Goal: Transaction & Acquisition: Obtain resource

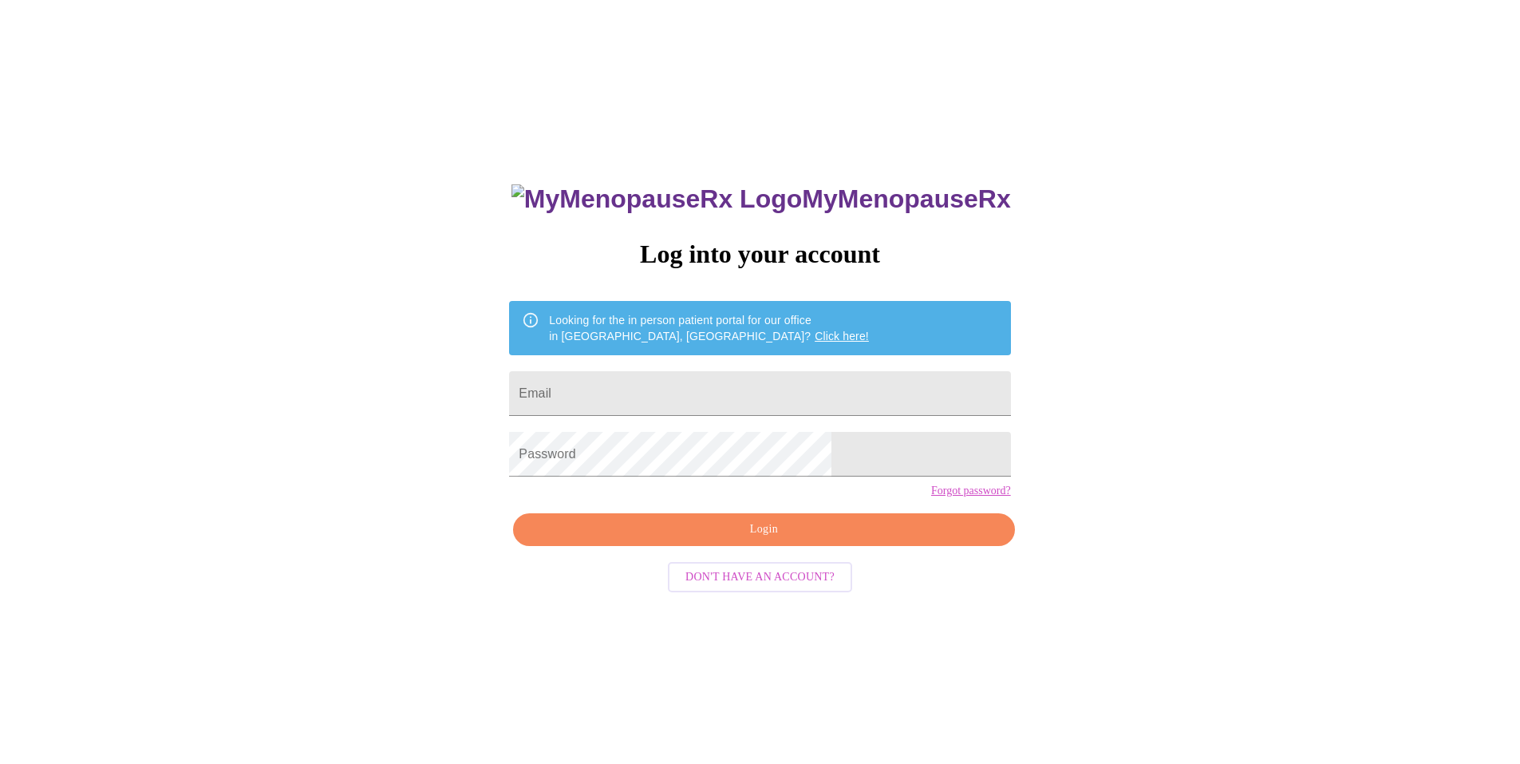
click at [1127, 367] on div "MyMenopauseRx Log into your account Looking for the in person patient portal fo…" at bounding box center [760, 464] width 1508 height 916
click at [689, 382] on input "Email" at bounding box center [759, 393] width 501 height 45
type input "PIEPERE1@HOTMAIL.COM"
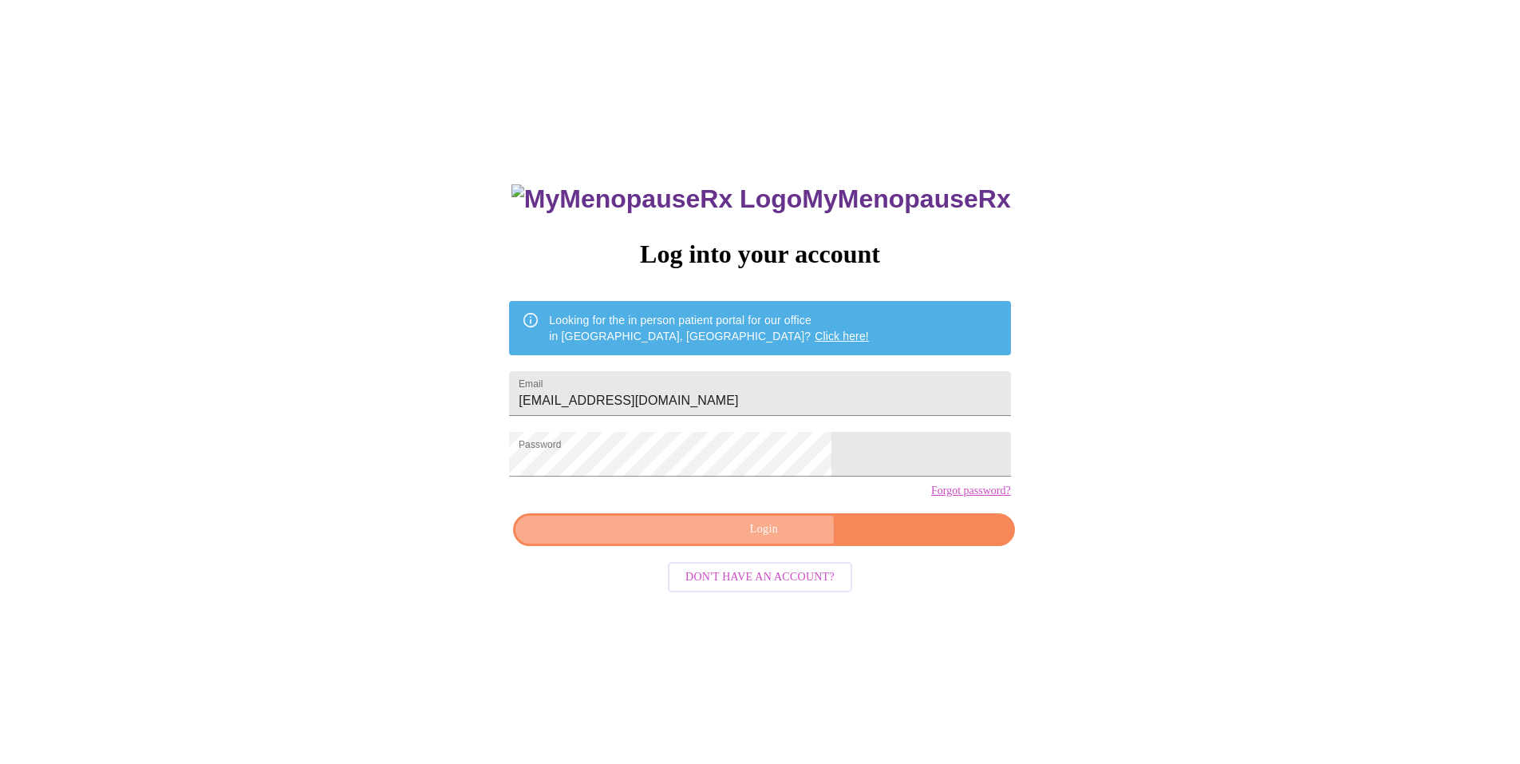
click at [686, 540] on span "Login" at bounding box center [764, 530] width 465 height 20
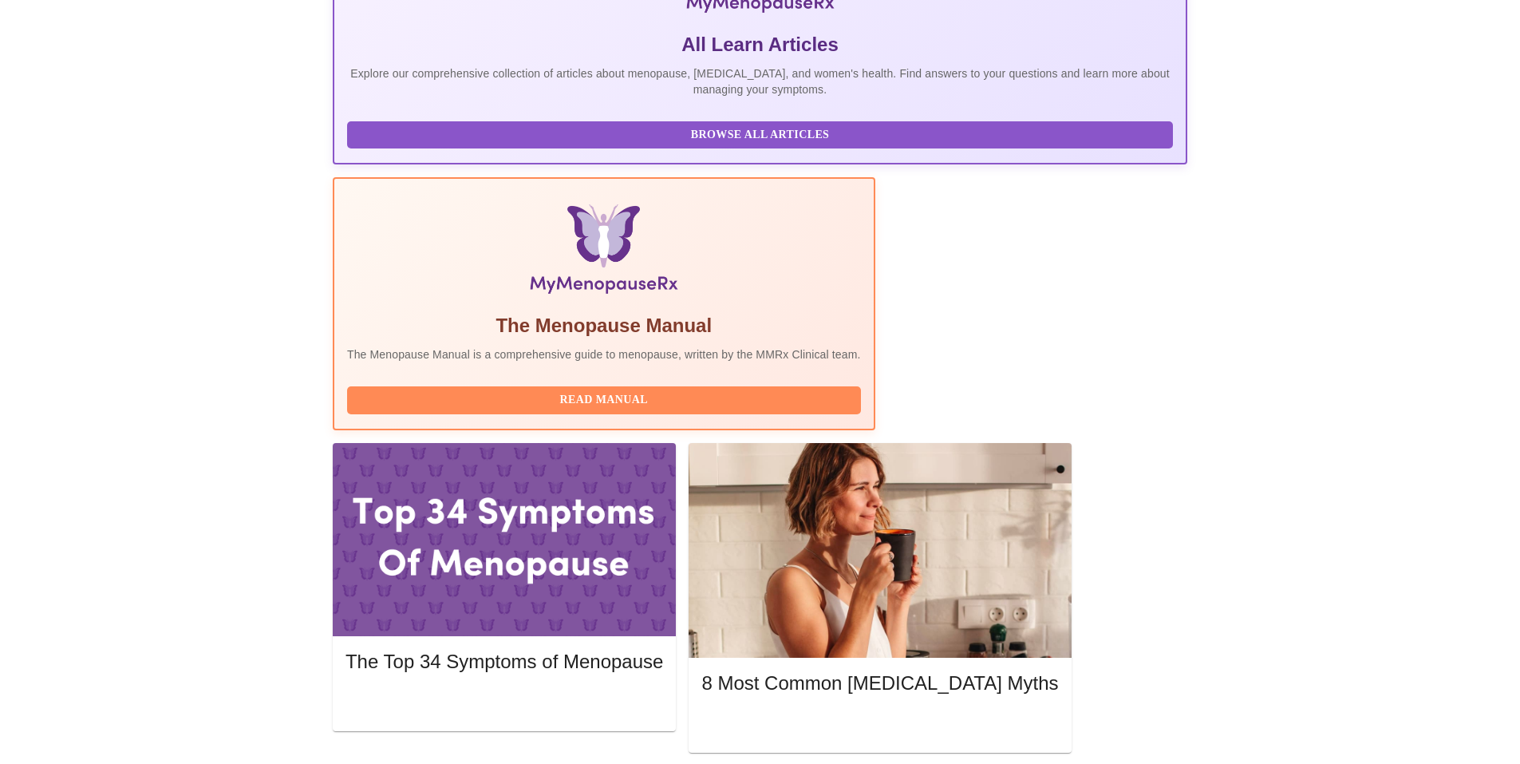
scroll to position [399, 0]
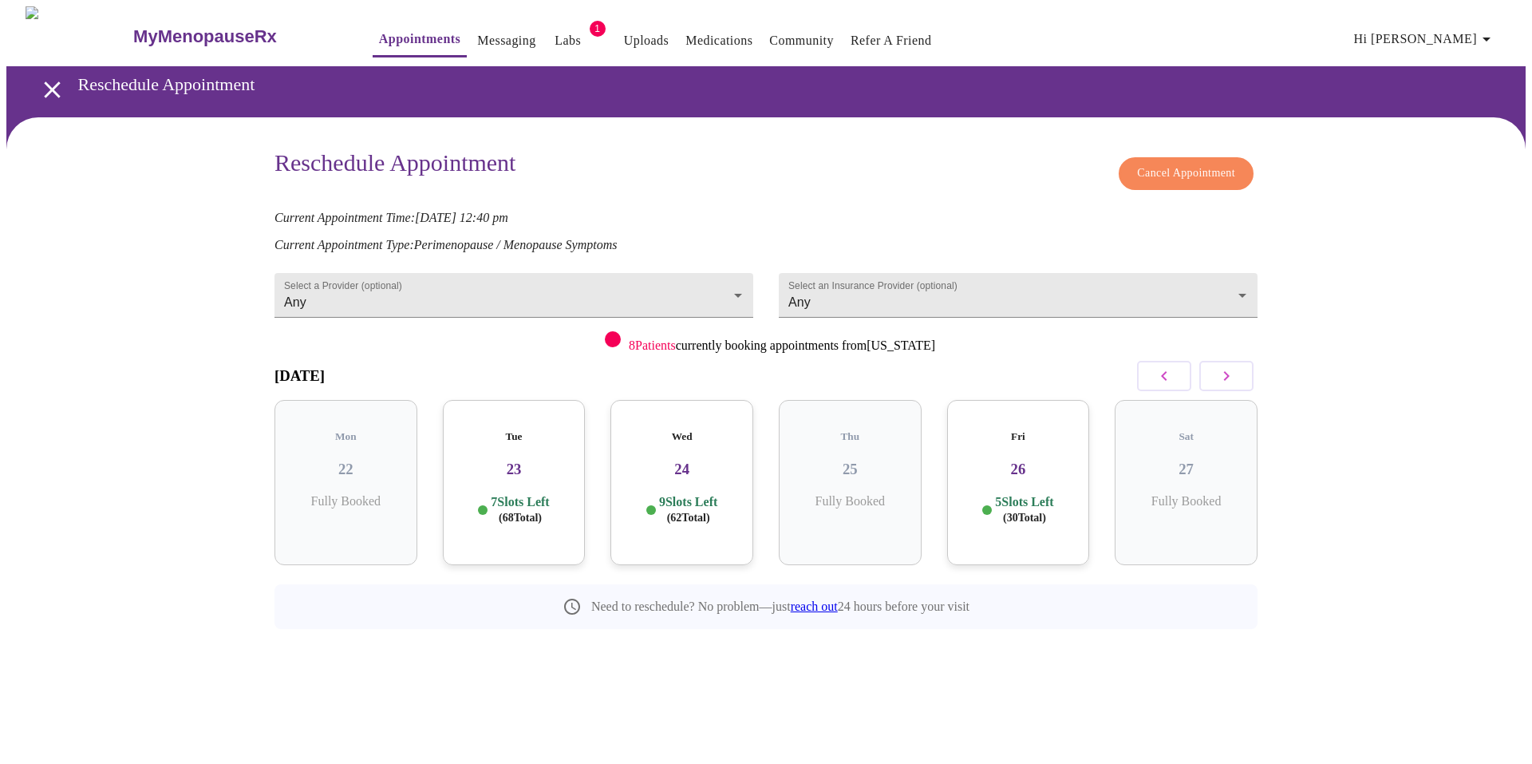
click at [1038, 461] on h3 "26" at bounding box center [1018, 470] width 117 height 18
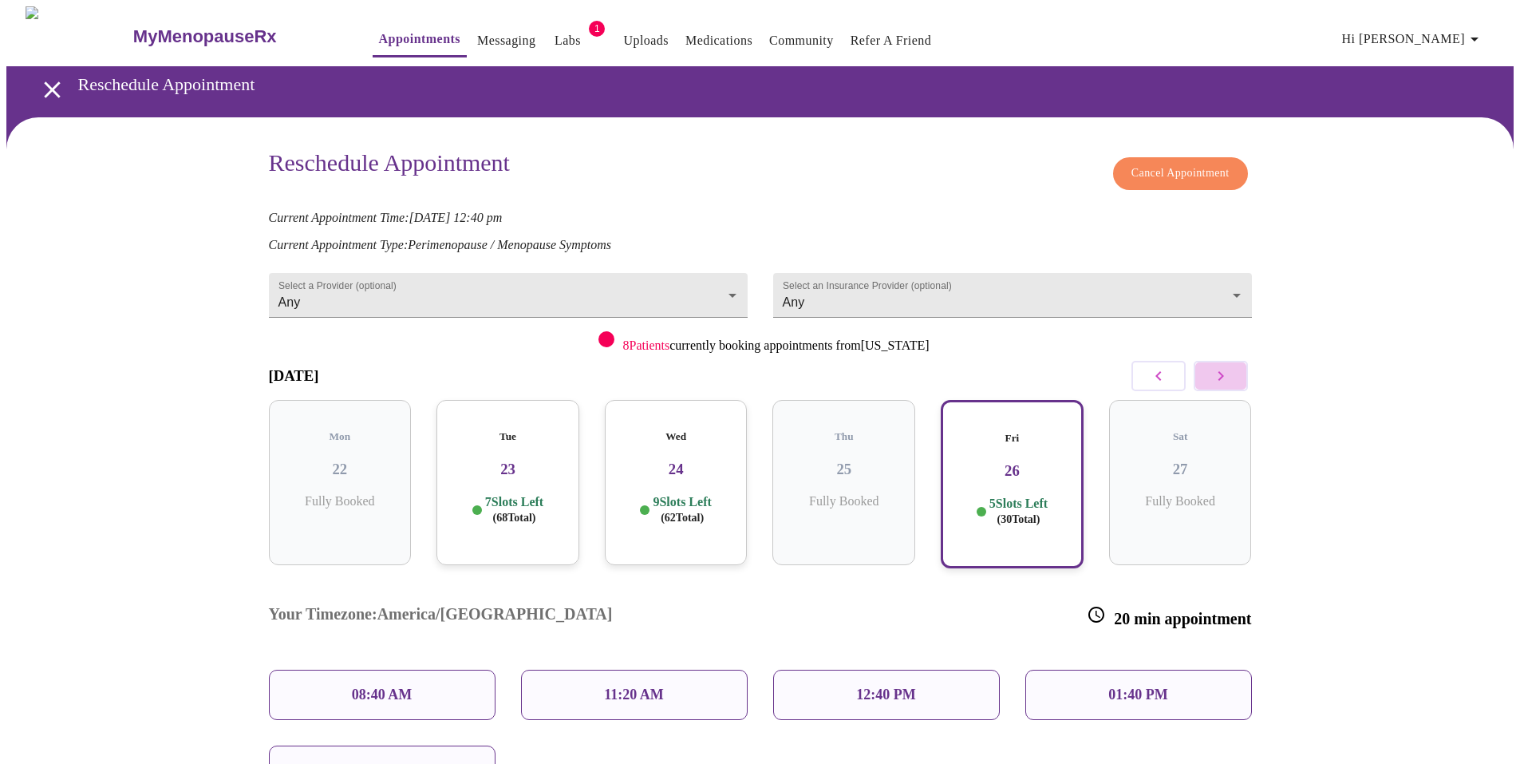
click at [1212, 377] on icon "button" at bounding box center [1221, 375] width 19 height 19
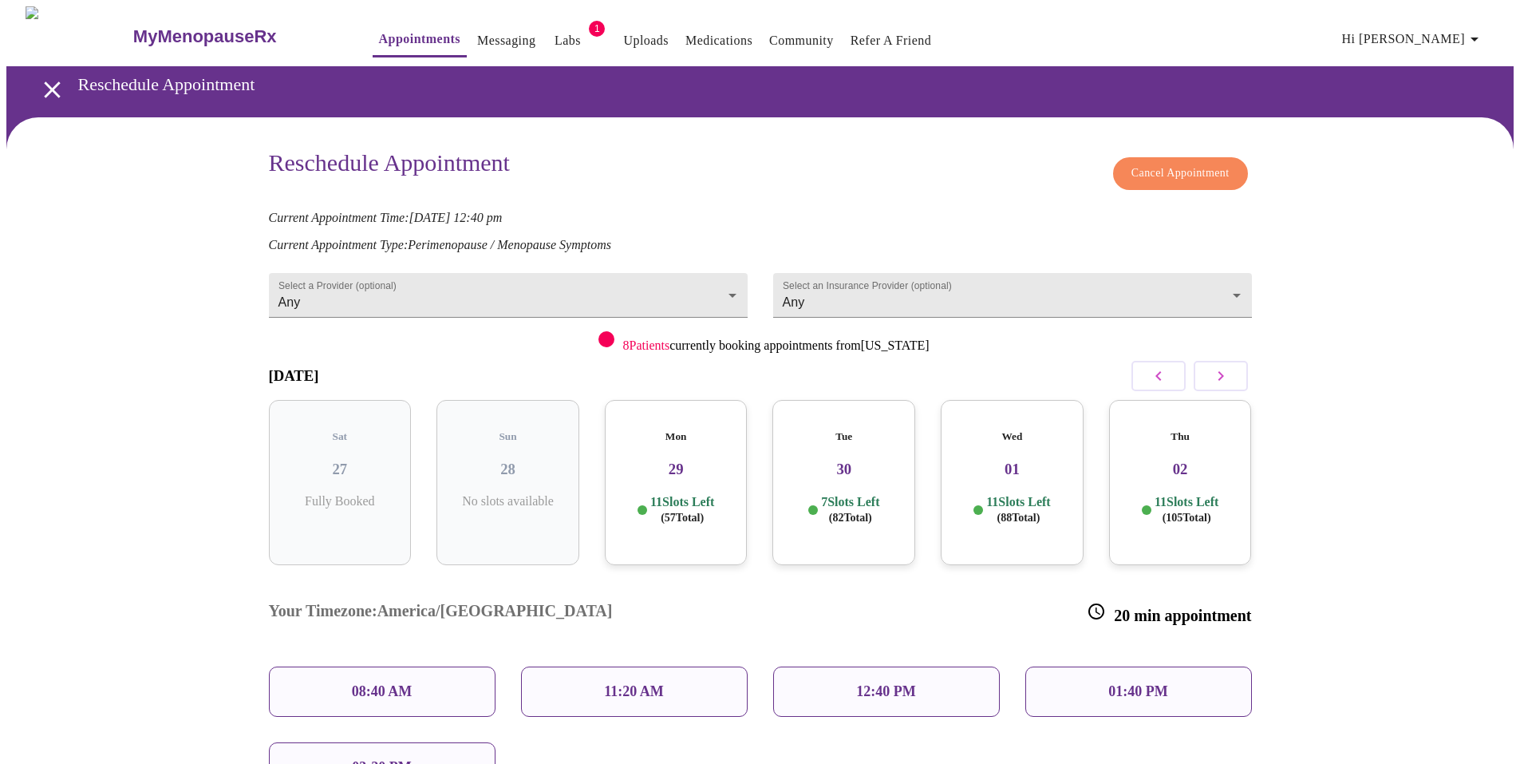
click at [1010, 513] on div "Wed 01 11 Slots Left ( 88 Total)" at bounding box center [1012, 482] width 143 height 165
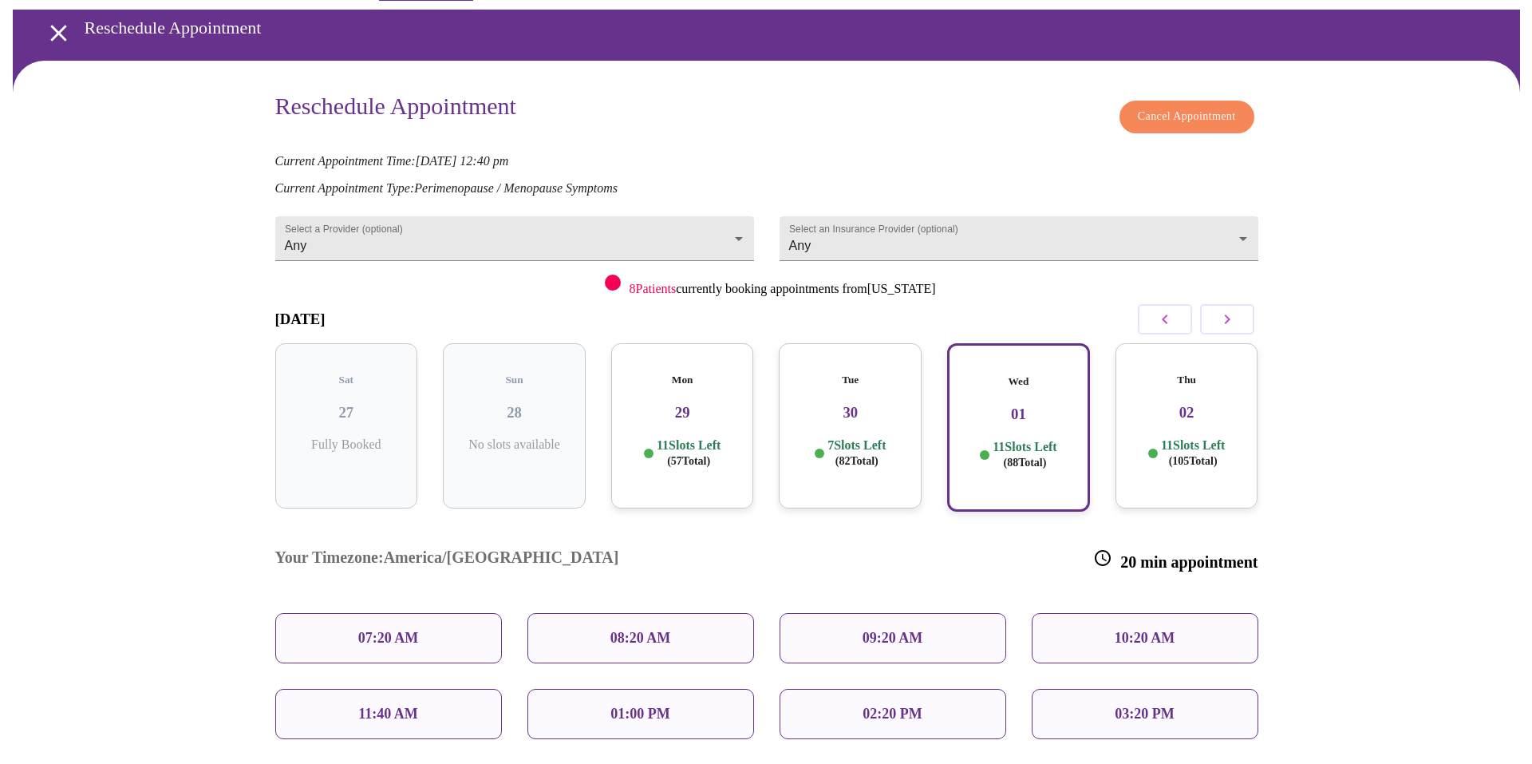
scroll to position [200, 0]
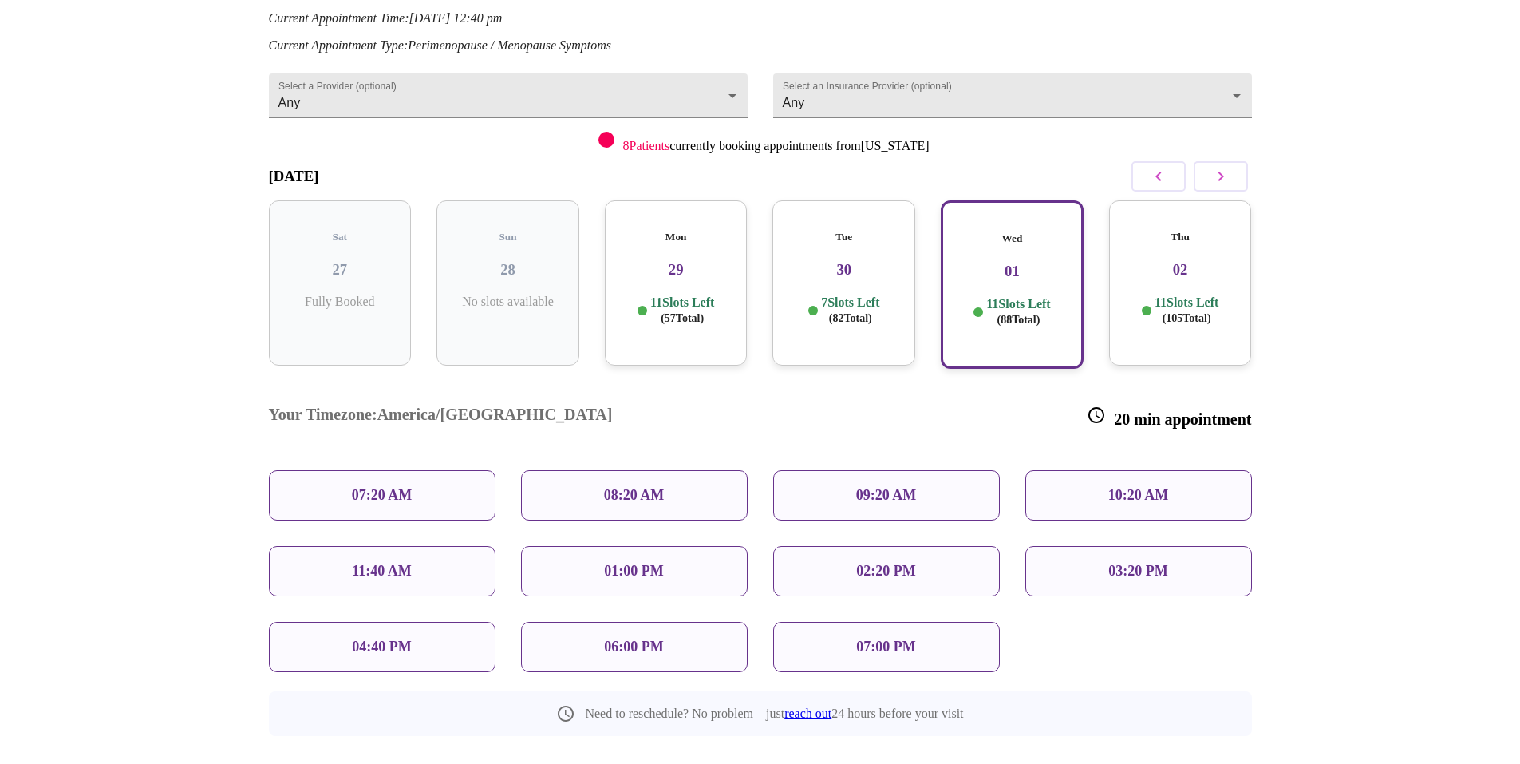
click at [708, 546] on div "01:00 PM" at bounding box center [634, 571] width 227 height 50
click at [806, 763] on span "Reschedule Appointment" at bounding box center [761, 776] width 120 height 20
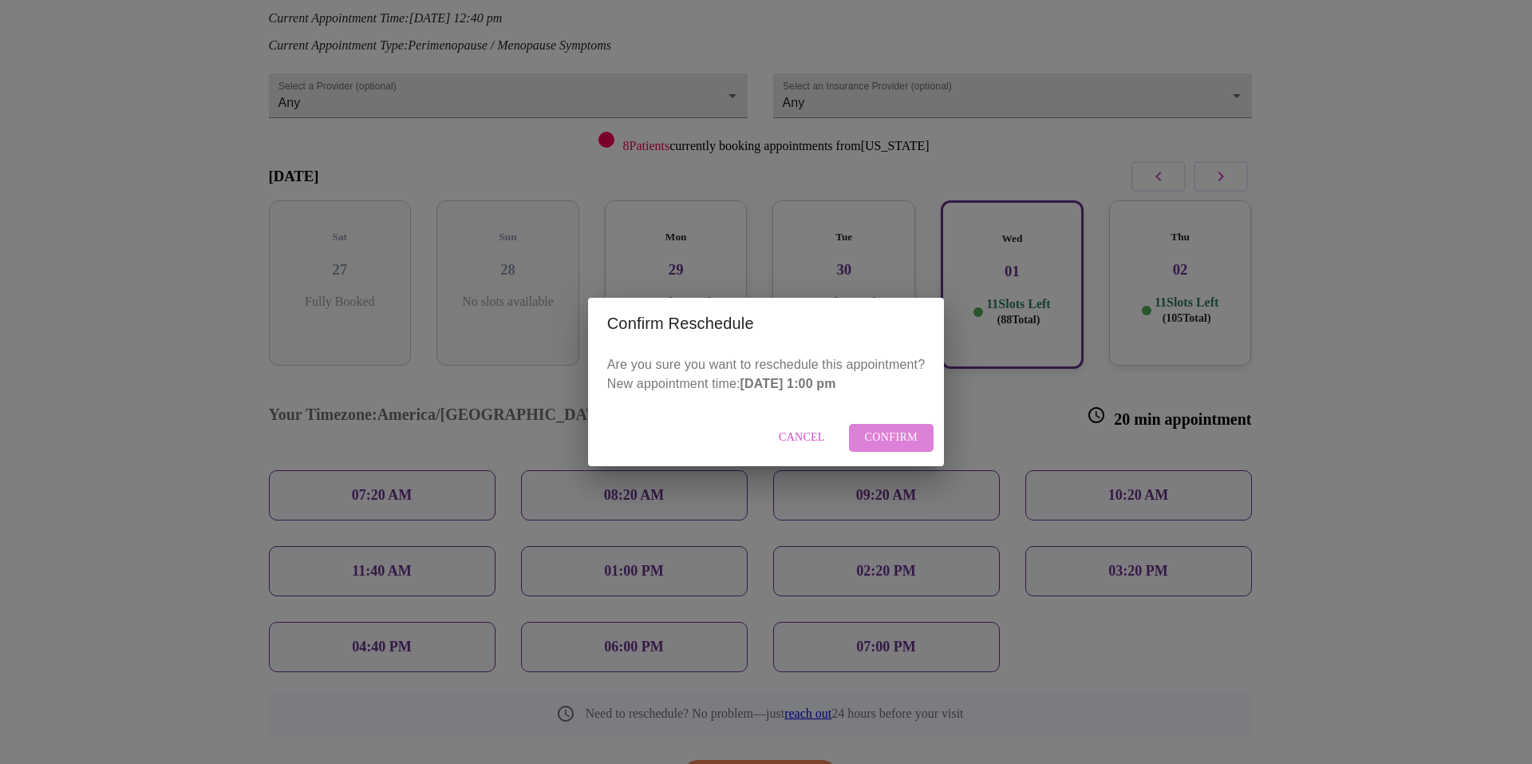
click at [902, 436] on span "Confirm" at bounding box center [891, 438] width 53 height 20
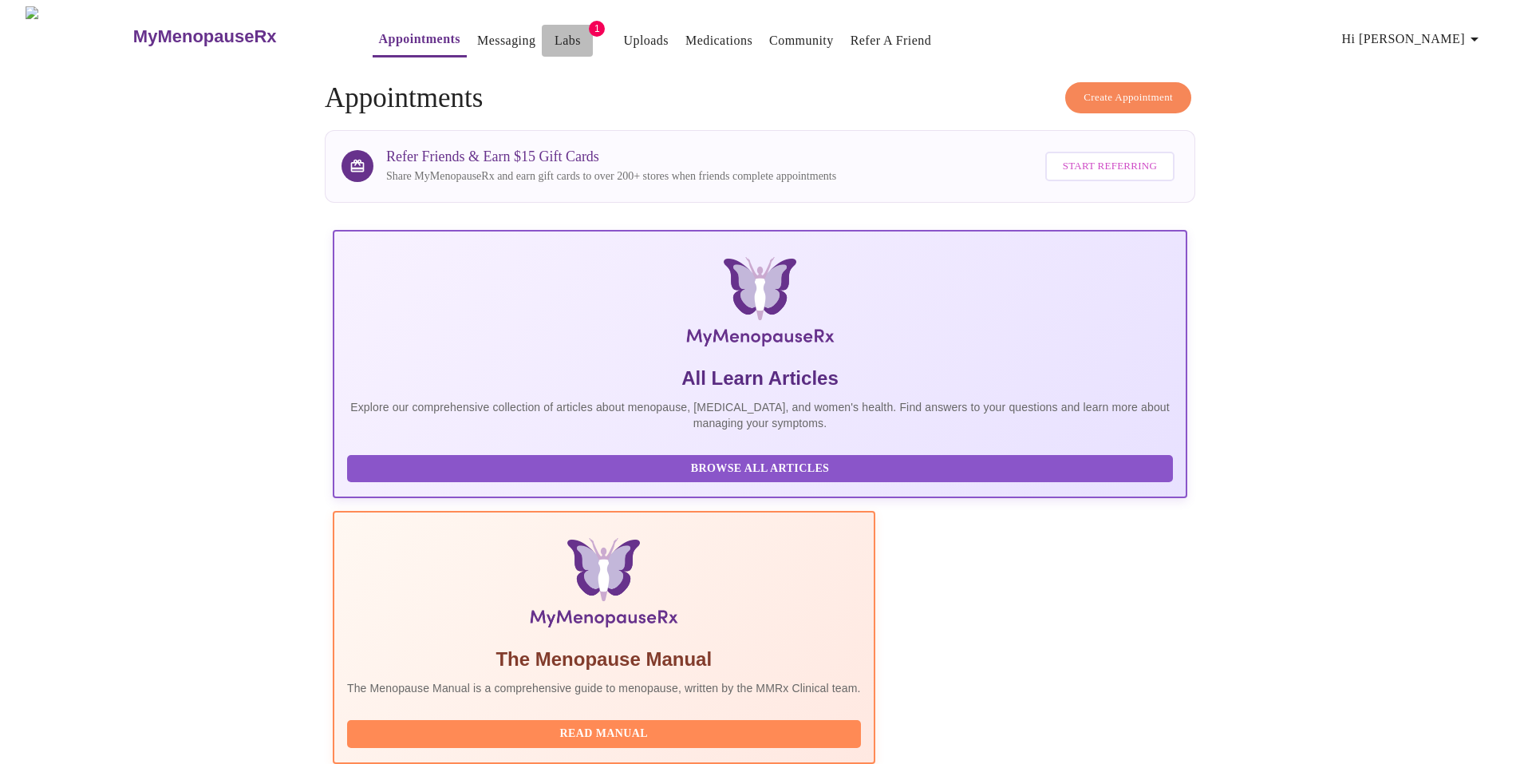
click at [555, 34] on link "Labs" at bounding box center [568, 41] width 26 height 22
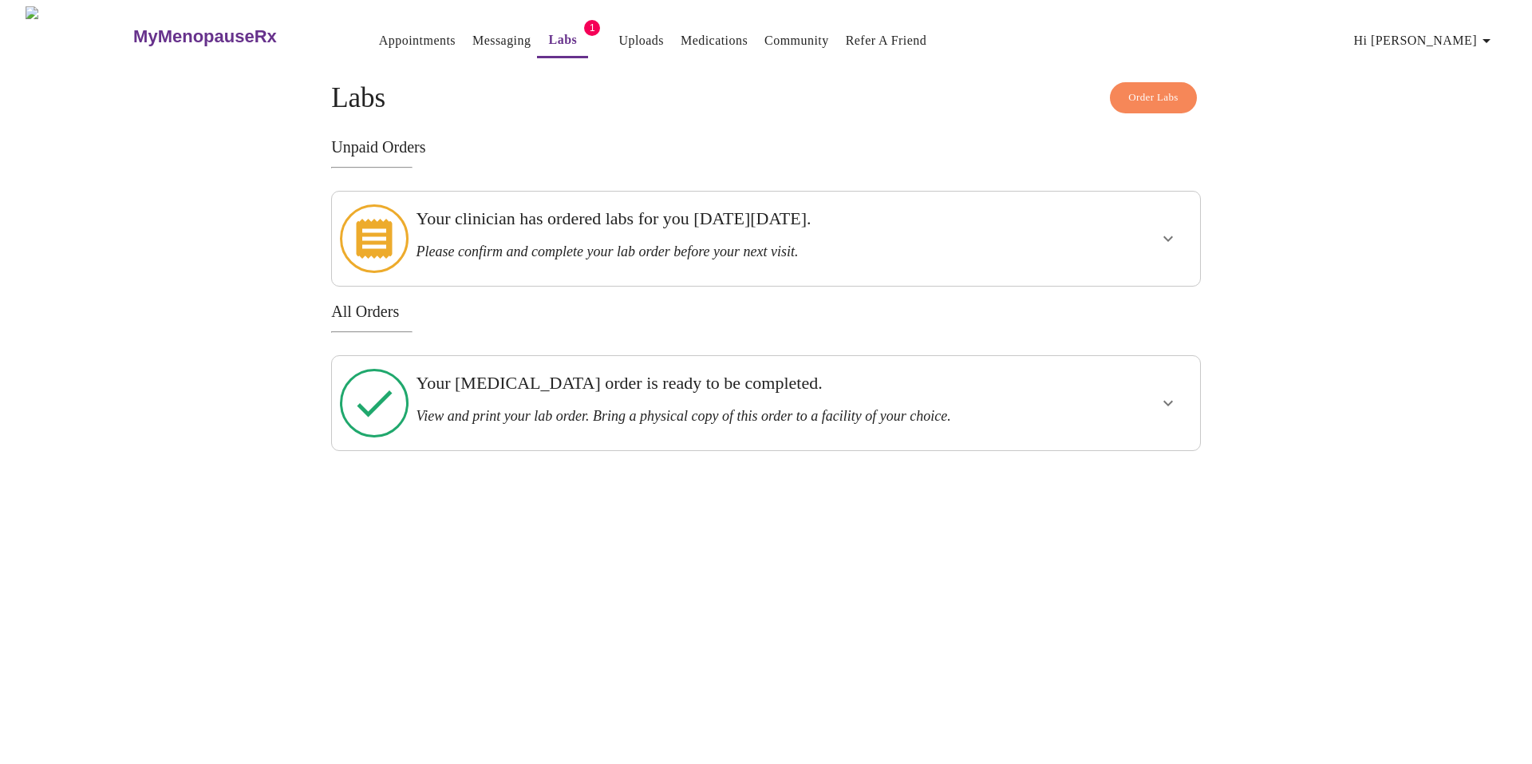
click at [624, 229] on h3 "Your clinician has ordered labs for you on Tuesday, July 29th." at bounding box center [724, 218] width 616 height 21
click at [1174, 229] on icon "show more" at bounding box center [1168, 238] width 19 height 19
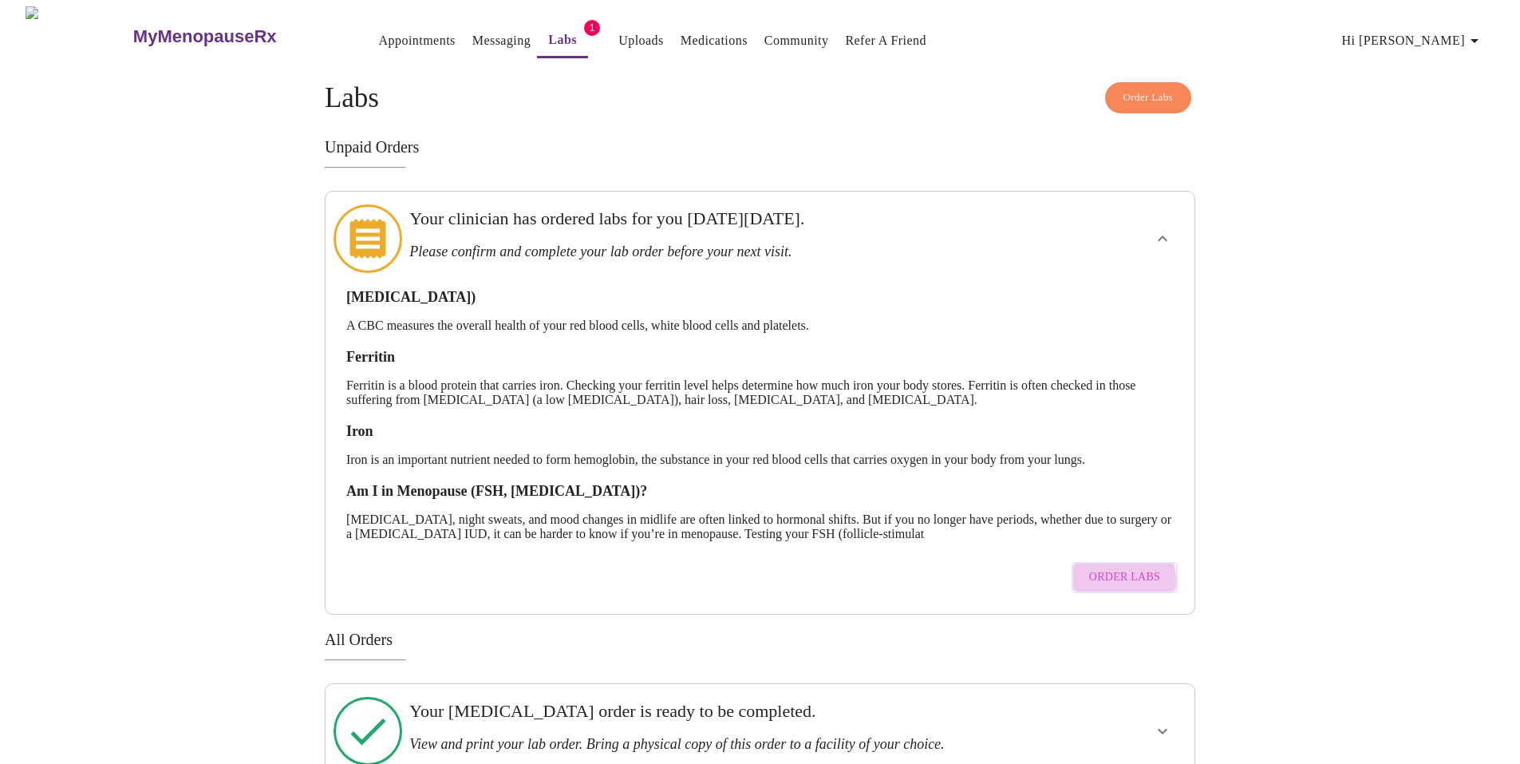
click at [1105, 567] on span "Order Labs" at bounding box center [1124, 577] width 71 height 20
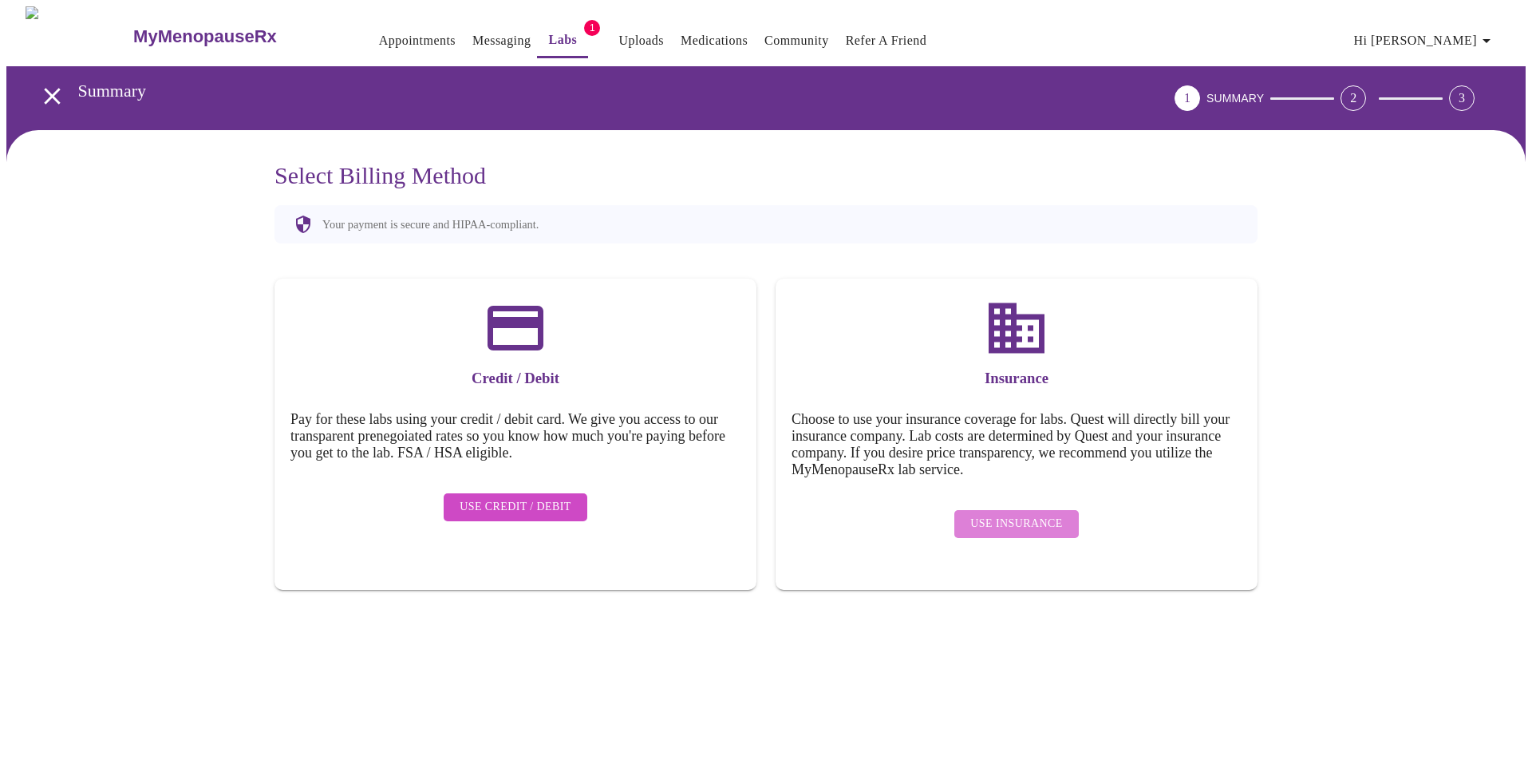
click at [1050, 514] on span "Use Insurance" at bounding box center [1017, 524] width 92 height 20
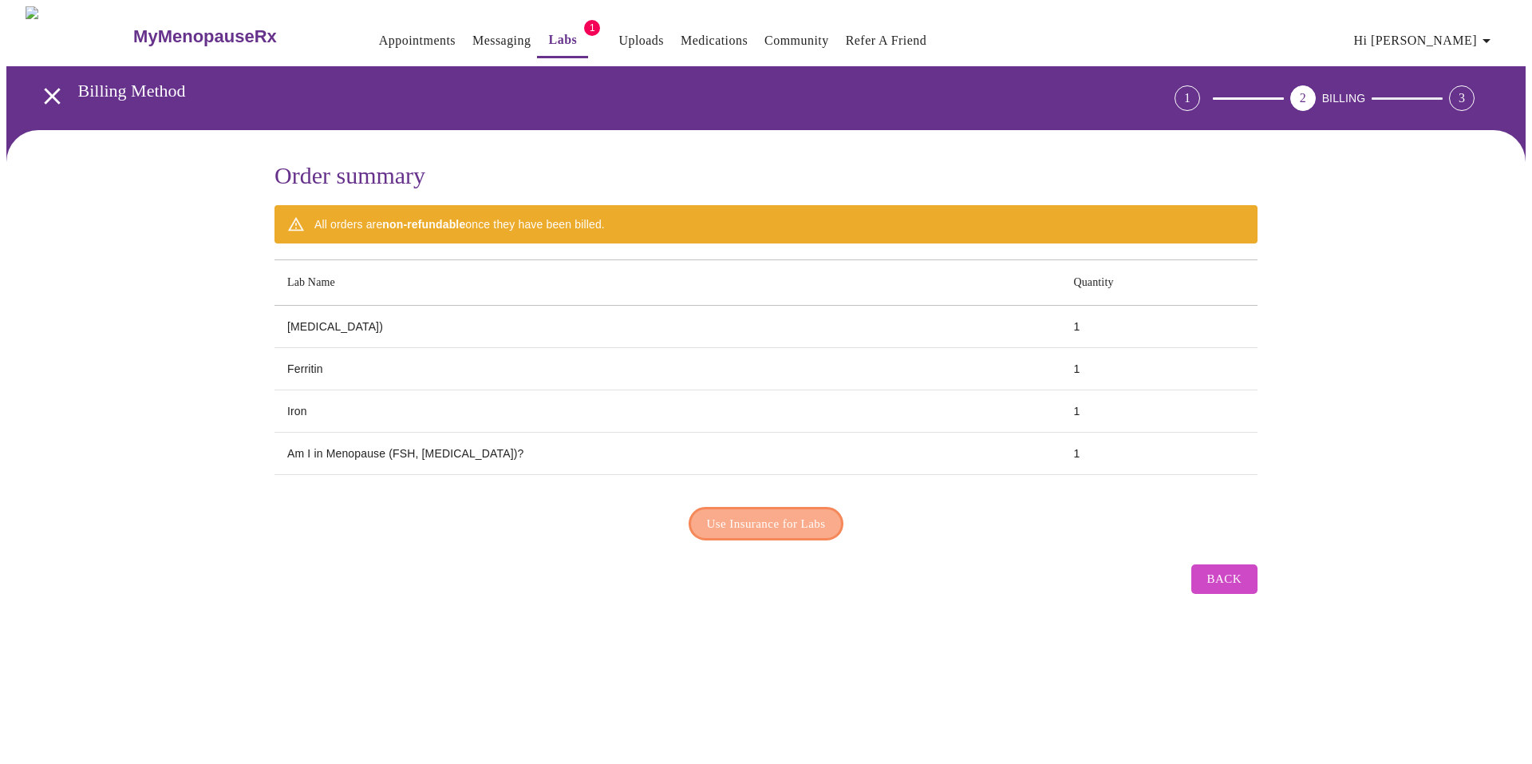
click at [820, 525] on span "Use Insurance for Labs" at bounding box center [766, 523] width 119 height 21
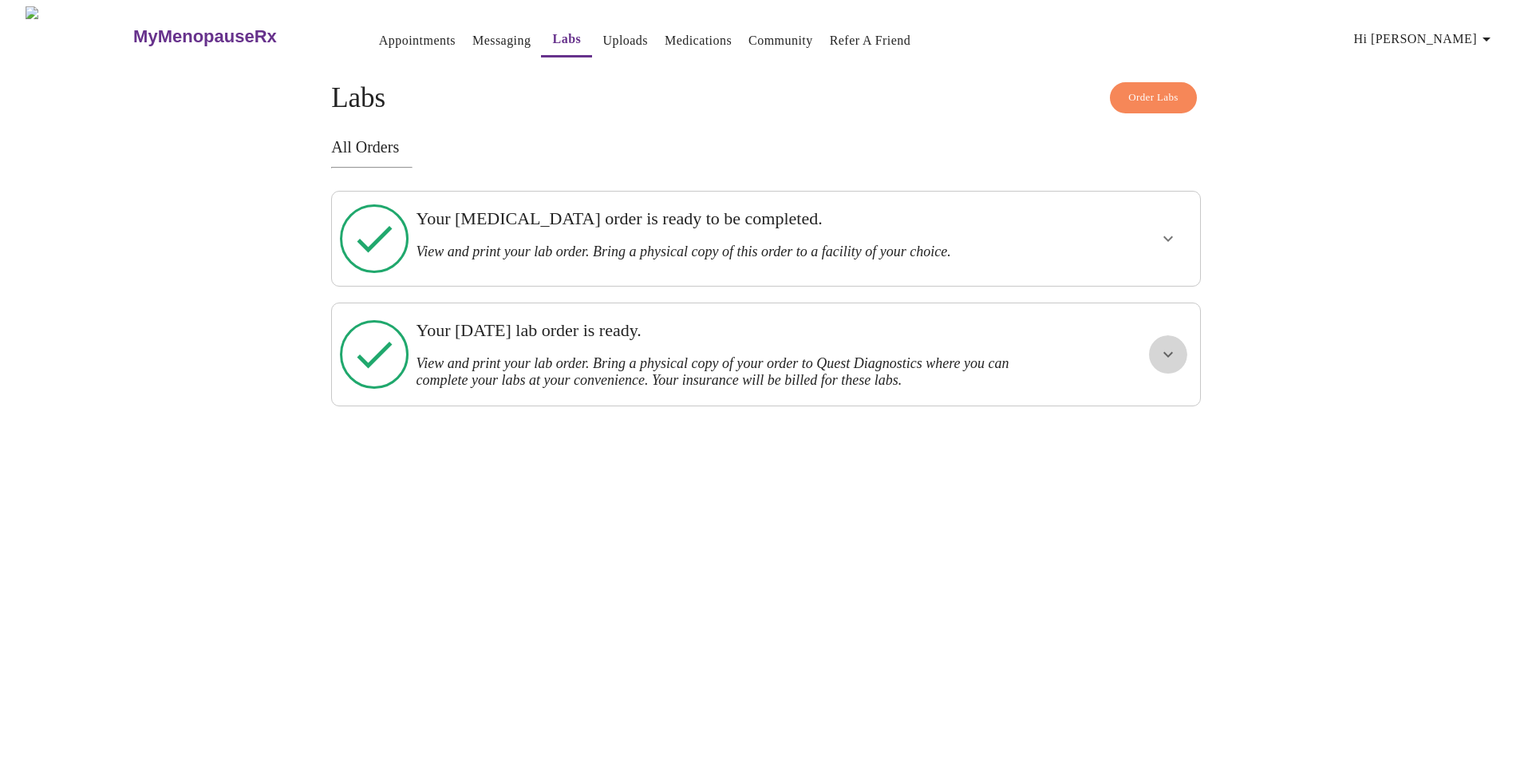
click at [1168, 345] on icon "show more" at bounding box center [1168, 354] width 19 height 19
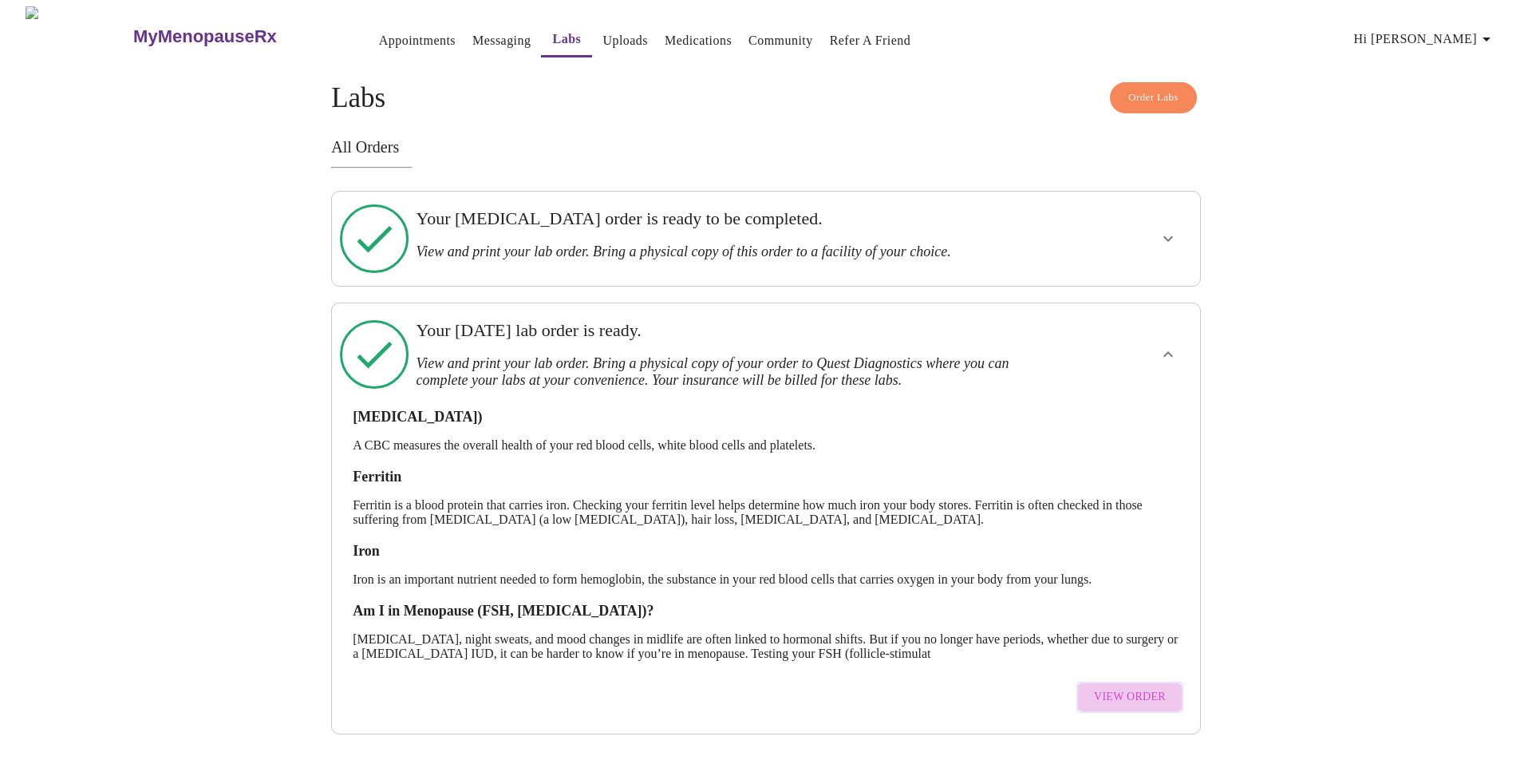
click at [1145, 687] on span "View Order" at bounding box center [1130, 697] width 72 height 20
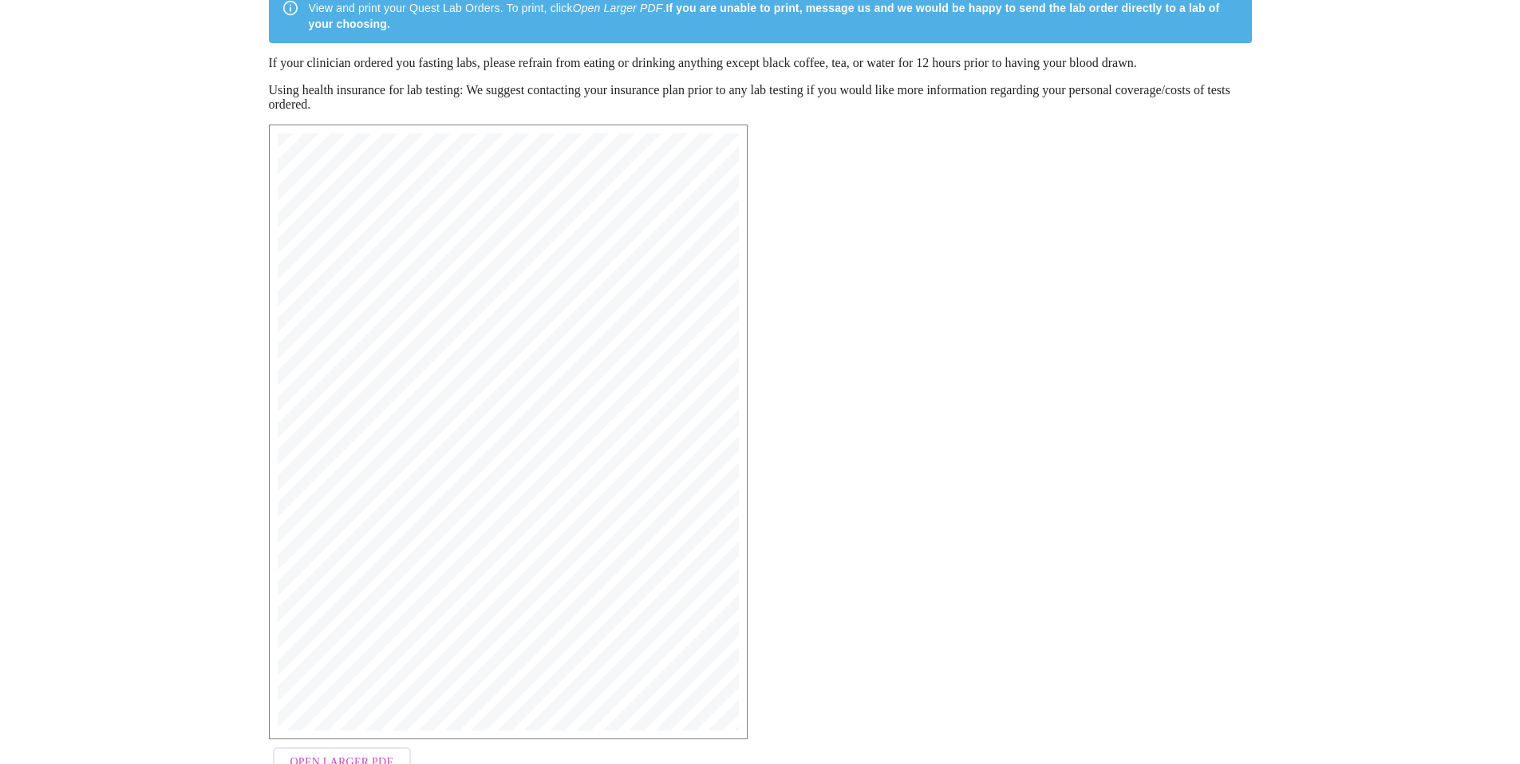
scroll to position [218, 0]
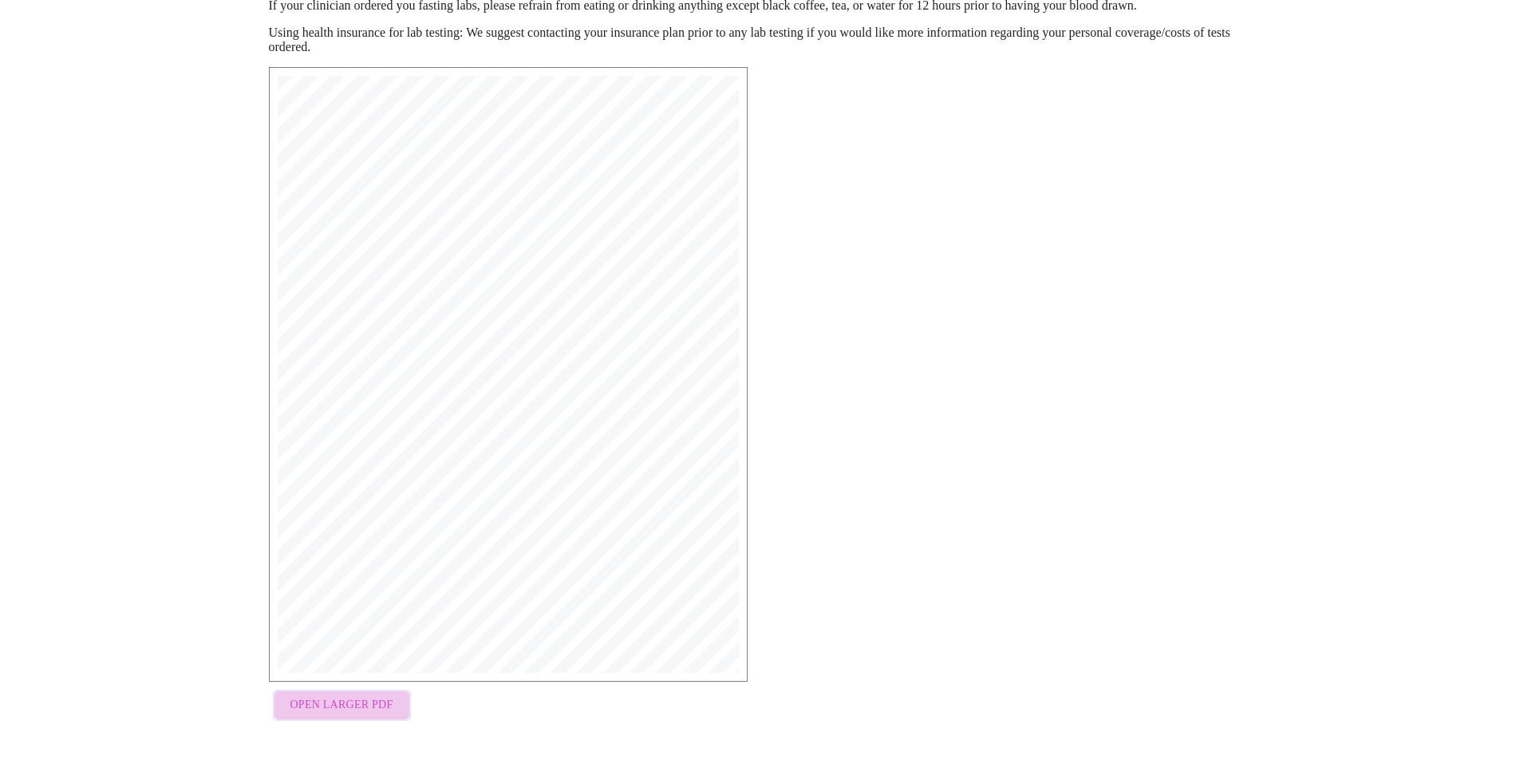
click at [382, 706] on span "Open Larger PDF" at bounding box center [342, 705] width 103 height 20
click at [1101, 93] on div "MyMenopauseRx Medical Group 1604 N Main St Wheaton, IL 60187 Phone: (630) 480-0…" at bounding box center [760, 397] width 1009 height 687
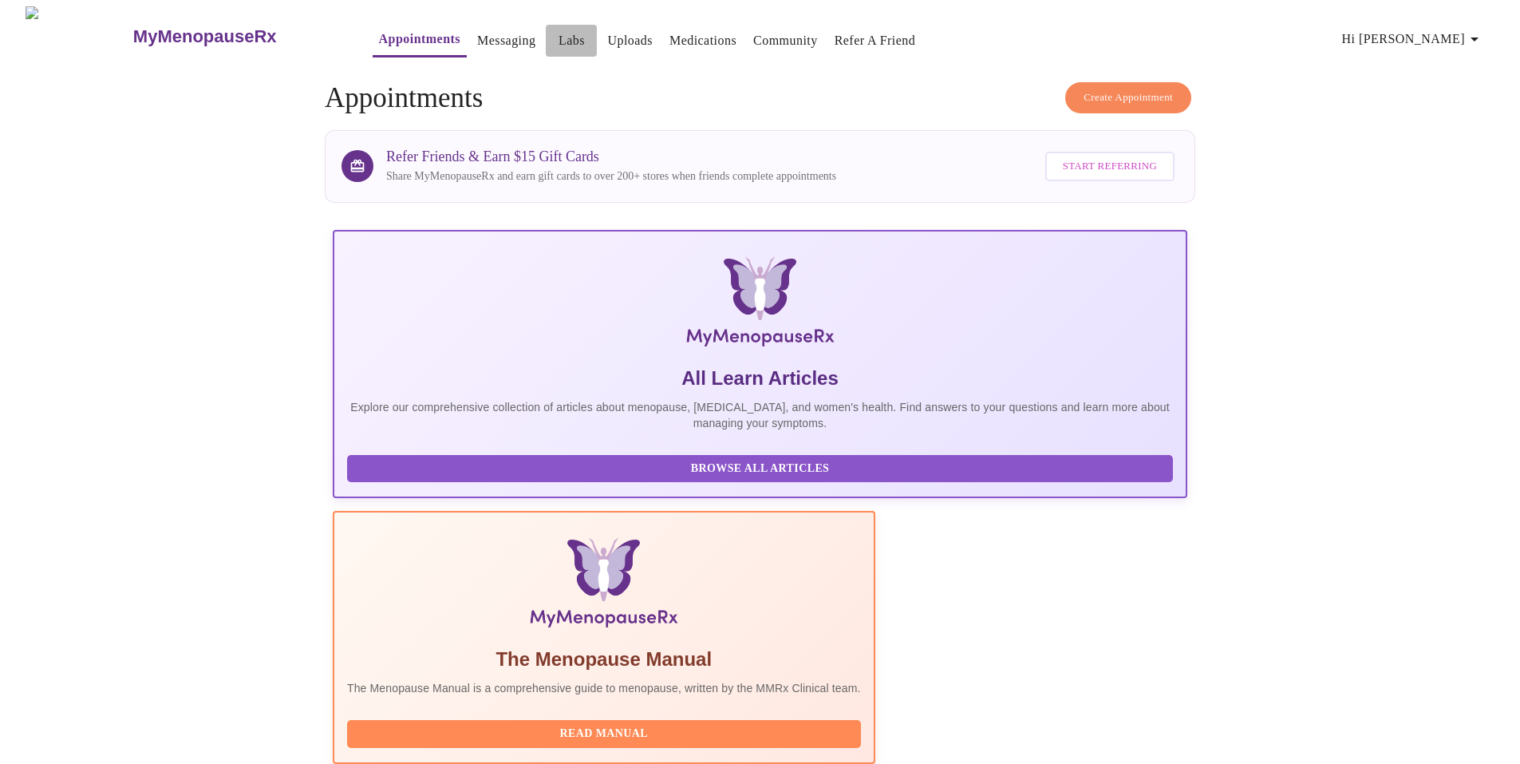
click at [559, 38] on link "Labs" at bounding box center [572, 41] width 26 height 22
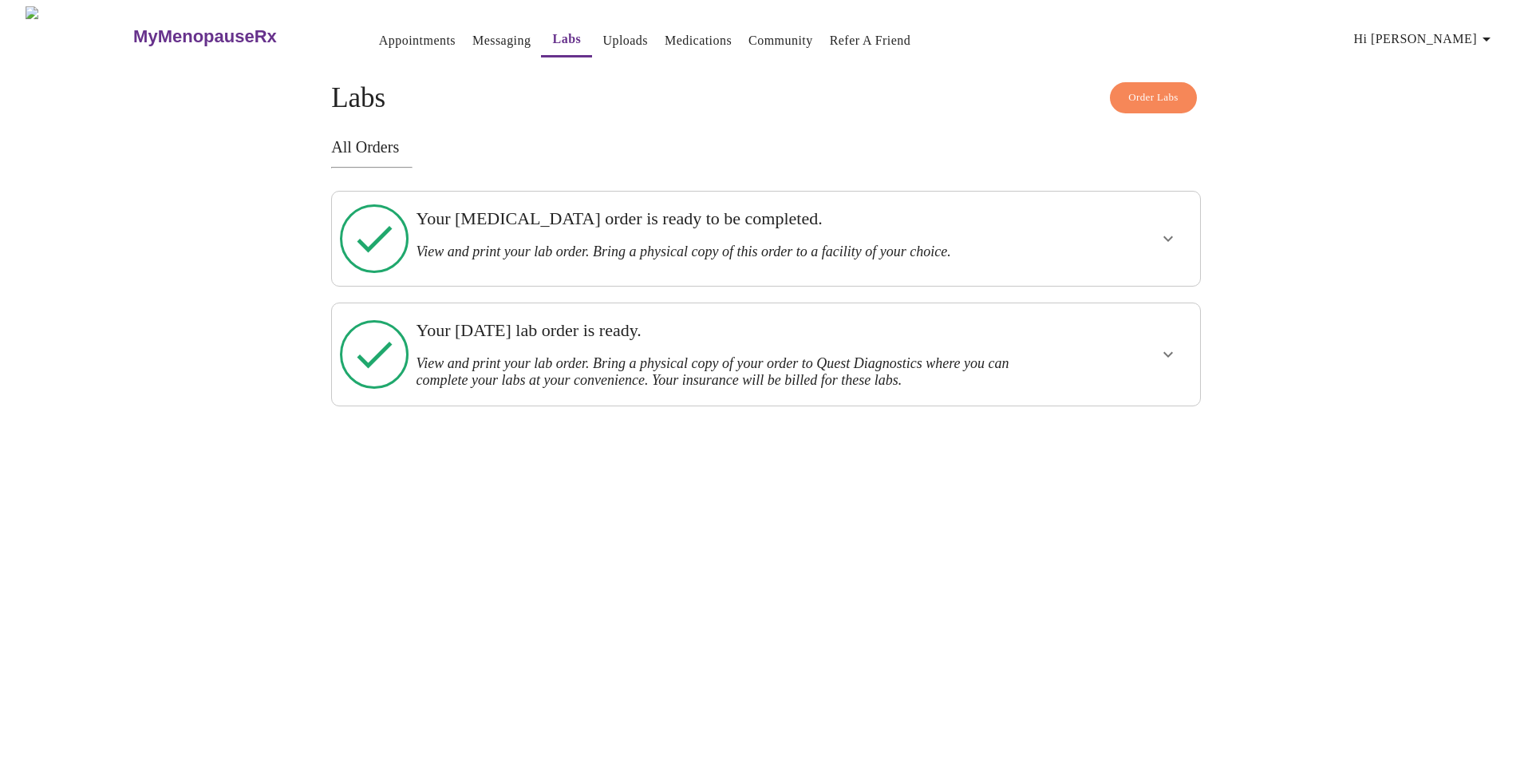
click at [1166, 352] on icon "show more" at bounding box center [1169, 355] width 10 height 6
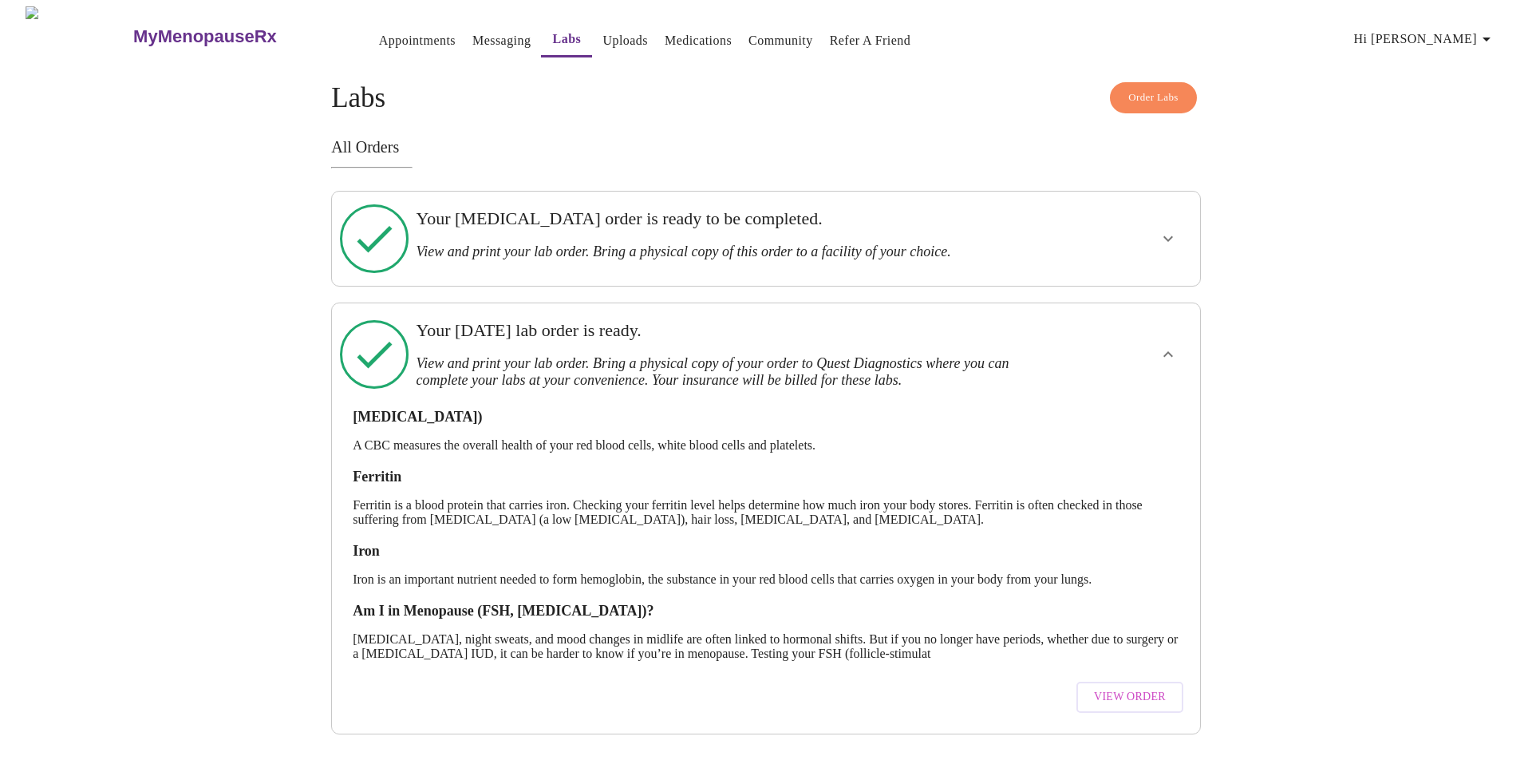
click at [1150, 687] on span "View Order" at bounding box center [1130, 697] width 72 height 20
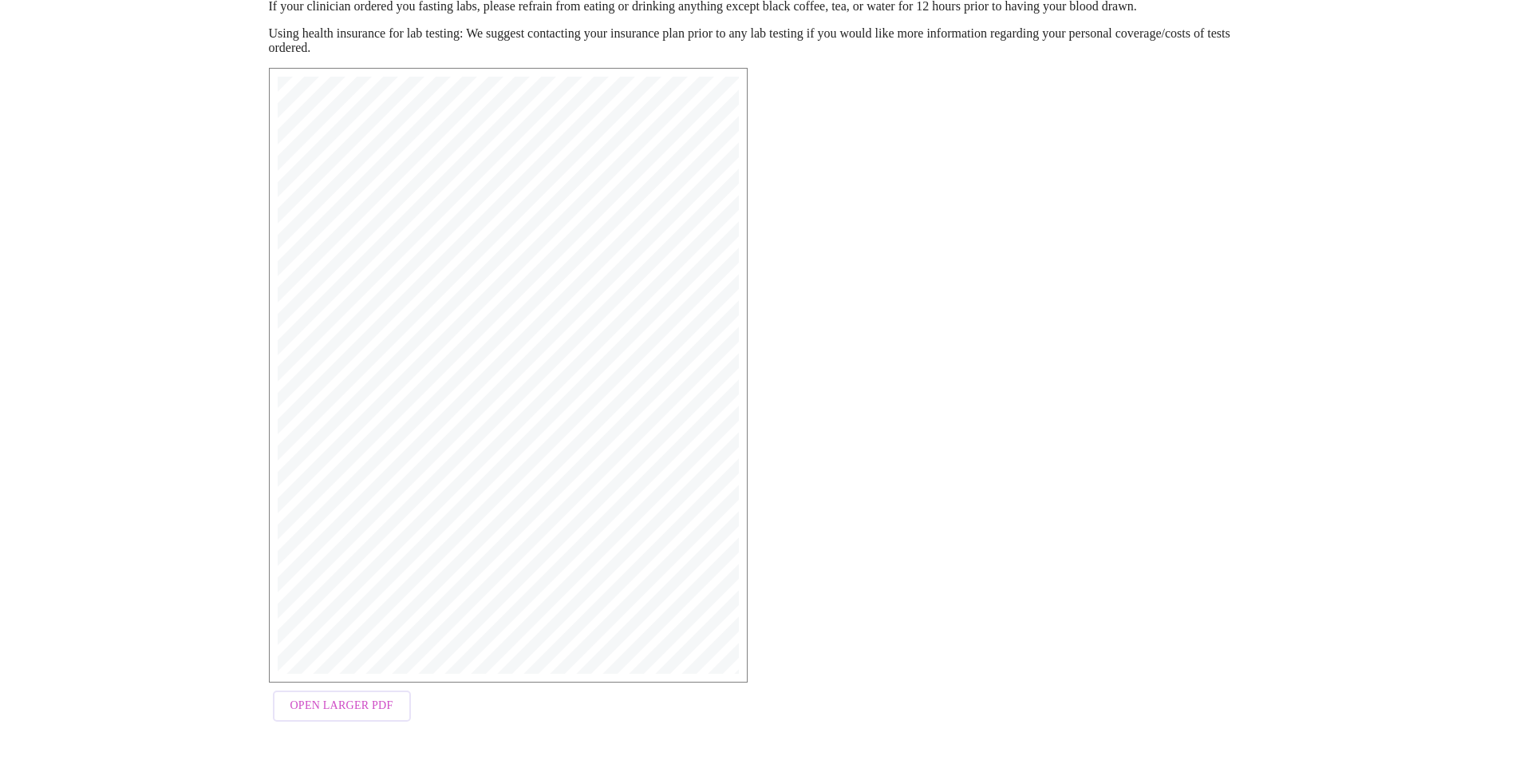
scroll to position [218, 0]
click at [361, 715] on span "Open Larger PDF" at bounding box center [342, 705] width 103 height 20
click at [350, 709] on span "Open Larger PDF" at bounding box center [342, 705] width 103 height 20
click at [401, 706] on button "Open Larger PDF" at bounding box center [342, 705] width 138 height 31
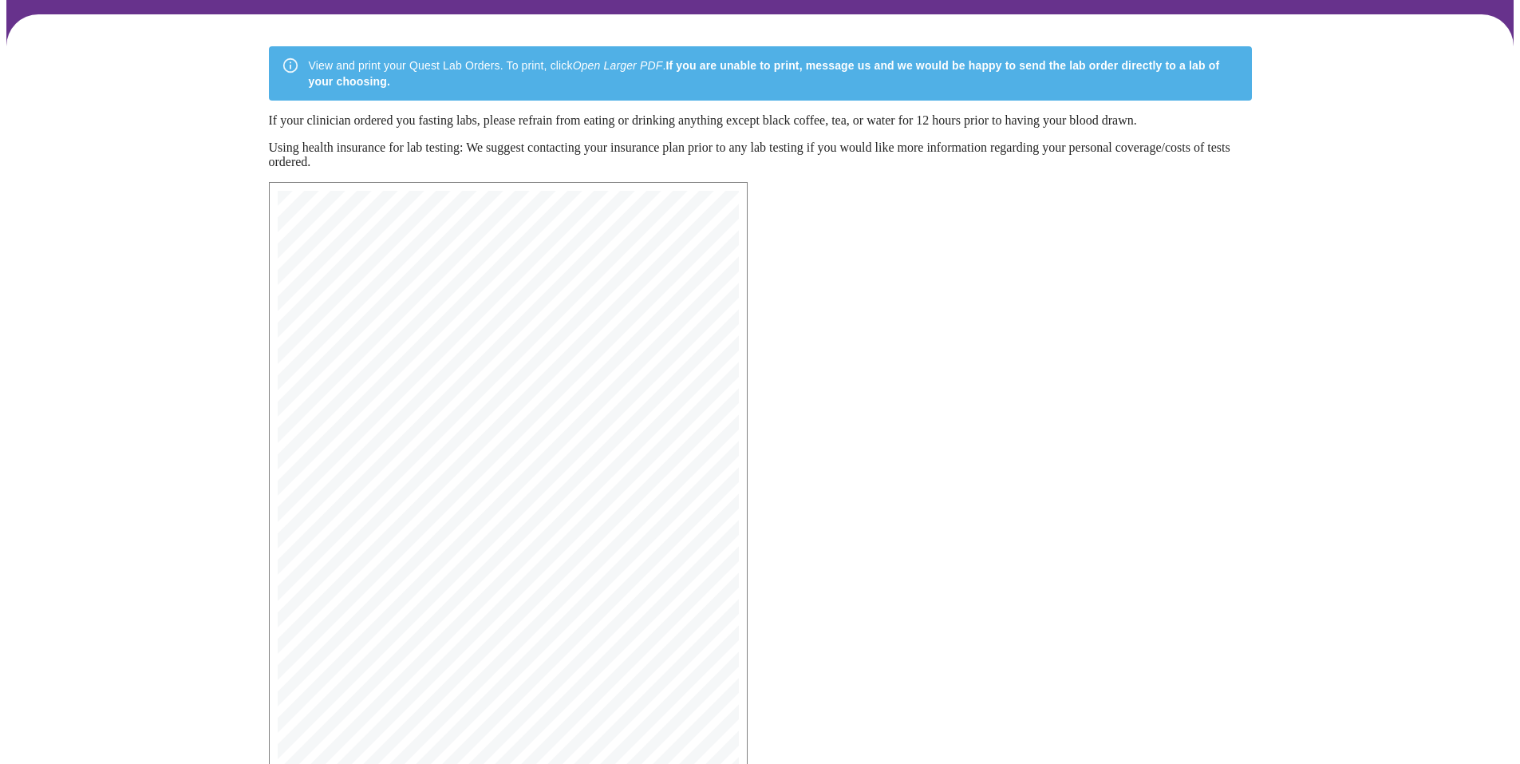
scroll to position [0, 0]
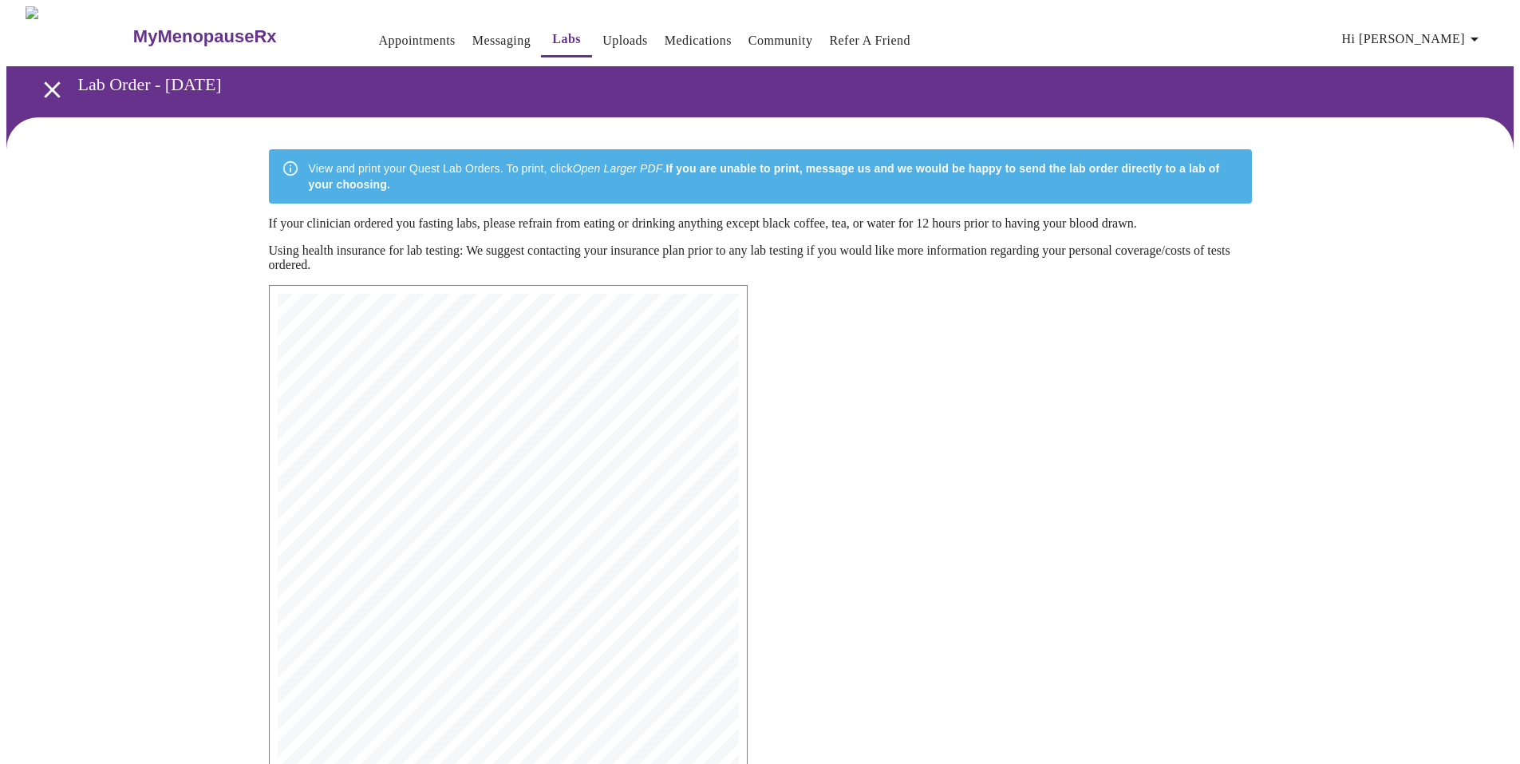
click at [1480, 30] on icon "button" at bounding box center [1474, 39] width 19 height 19
click at [1463, 121] on li "Log out" at bounding box center [1454, 119] width 73 height 29
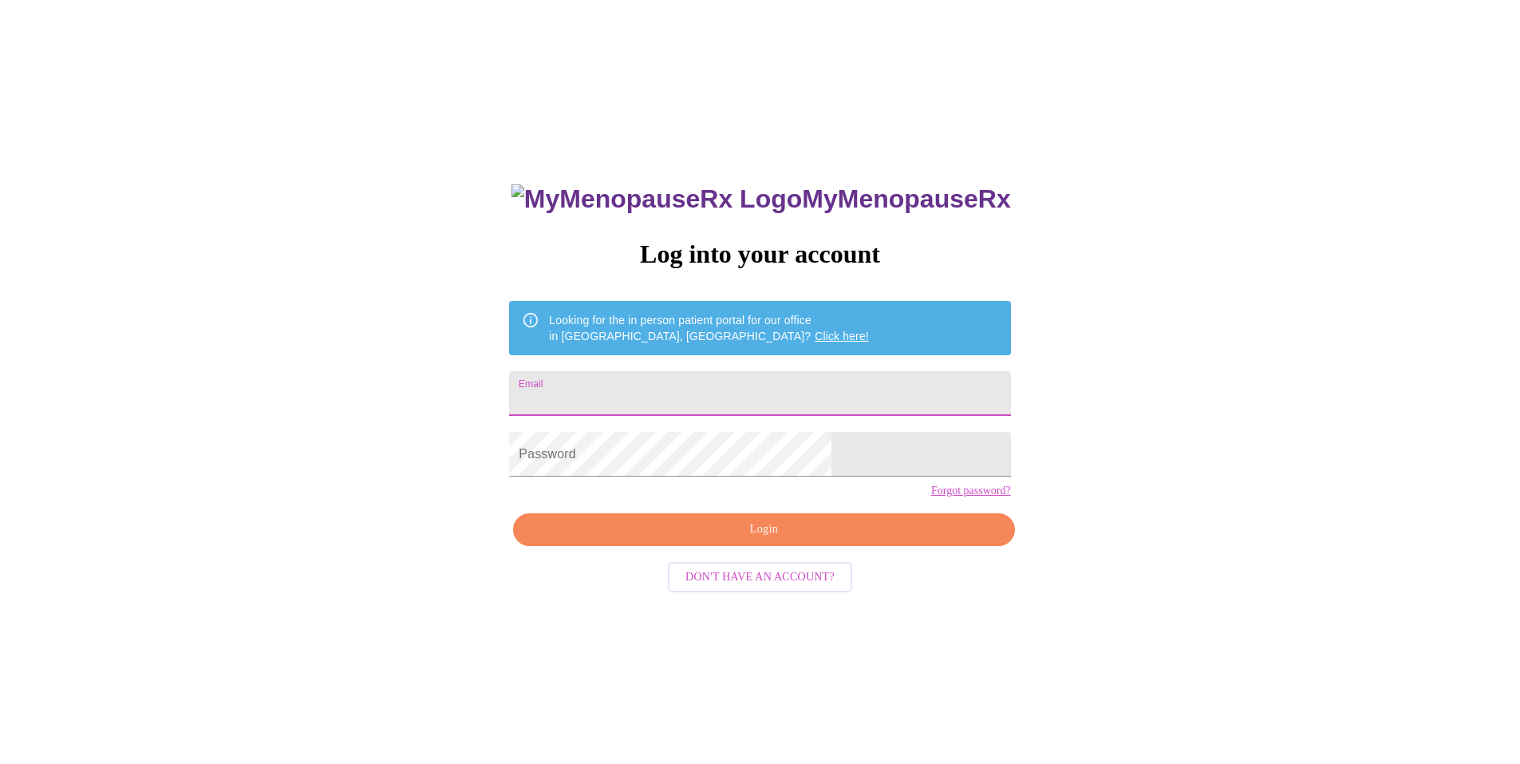
click at [736, 389] on input "Email" at bounding box center [759, 393] width 501 height 45
type input "[EMAIL_ADDRESS][DOMAIN_NAME]"
